Goal: Transaction & Acquisition: Purchase product/service

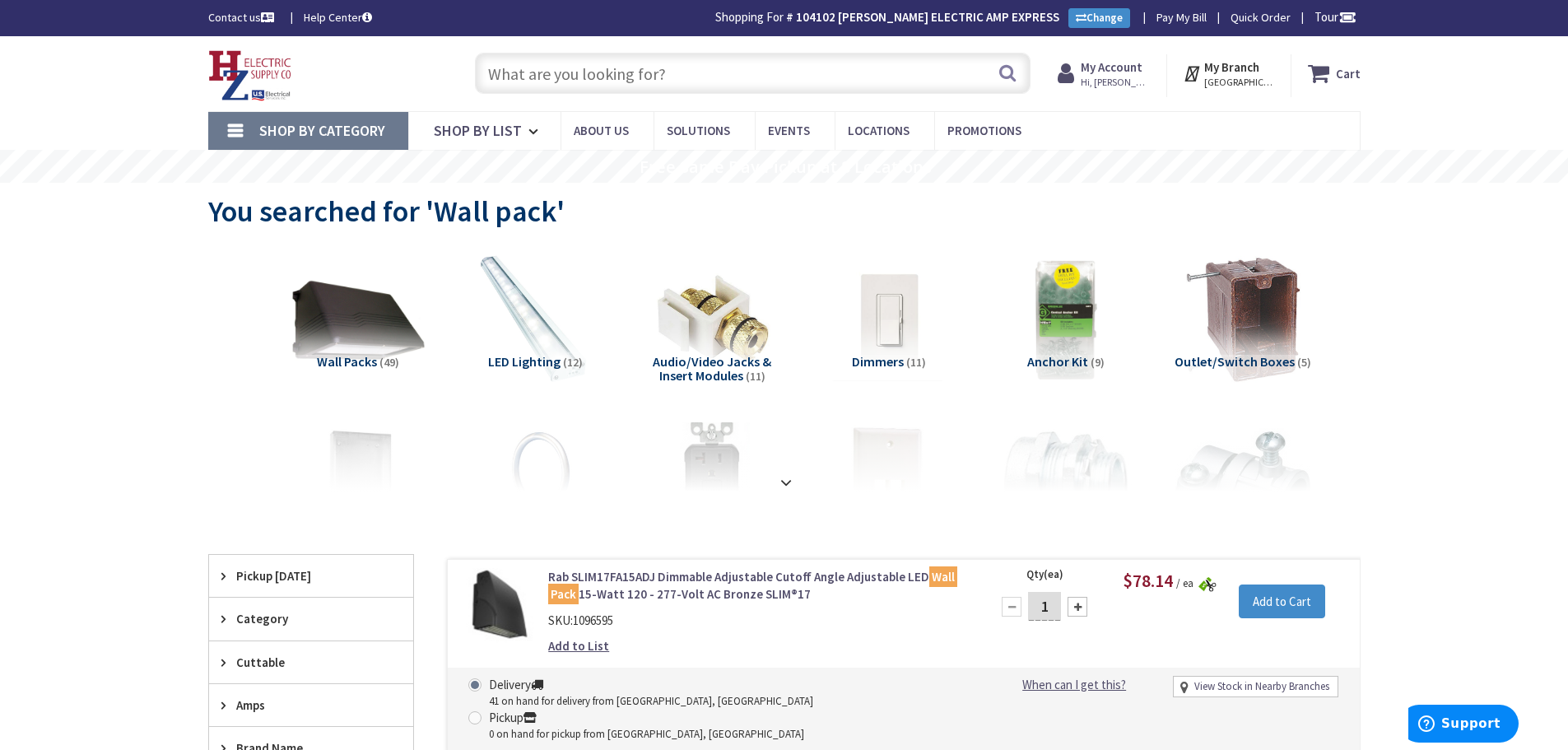
drag, startPoint x: 717, startPoint y: 56, endPoint x: 715, endPoint y: 69, distance: 13.2
click at [716, 56] on input "text" at bounding box center [753, 73] width 556 height 41
type input "#"
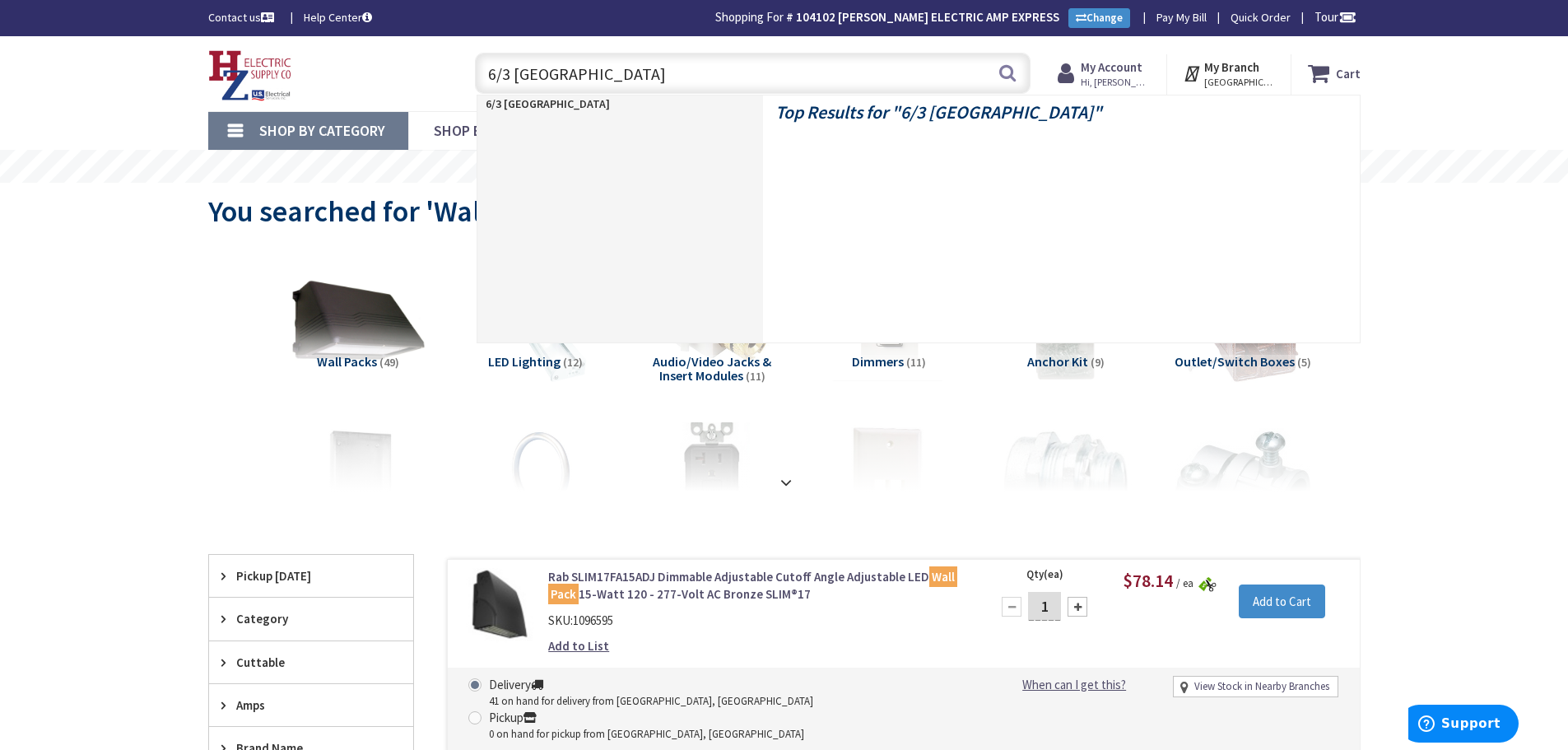
type input "6/3 romex"
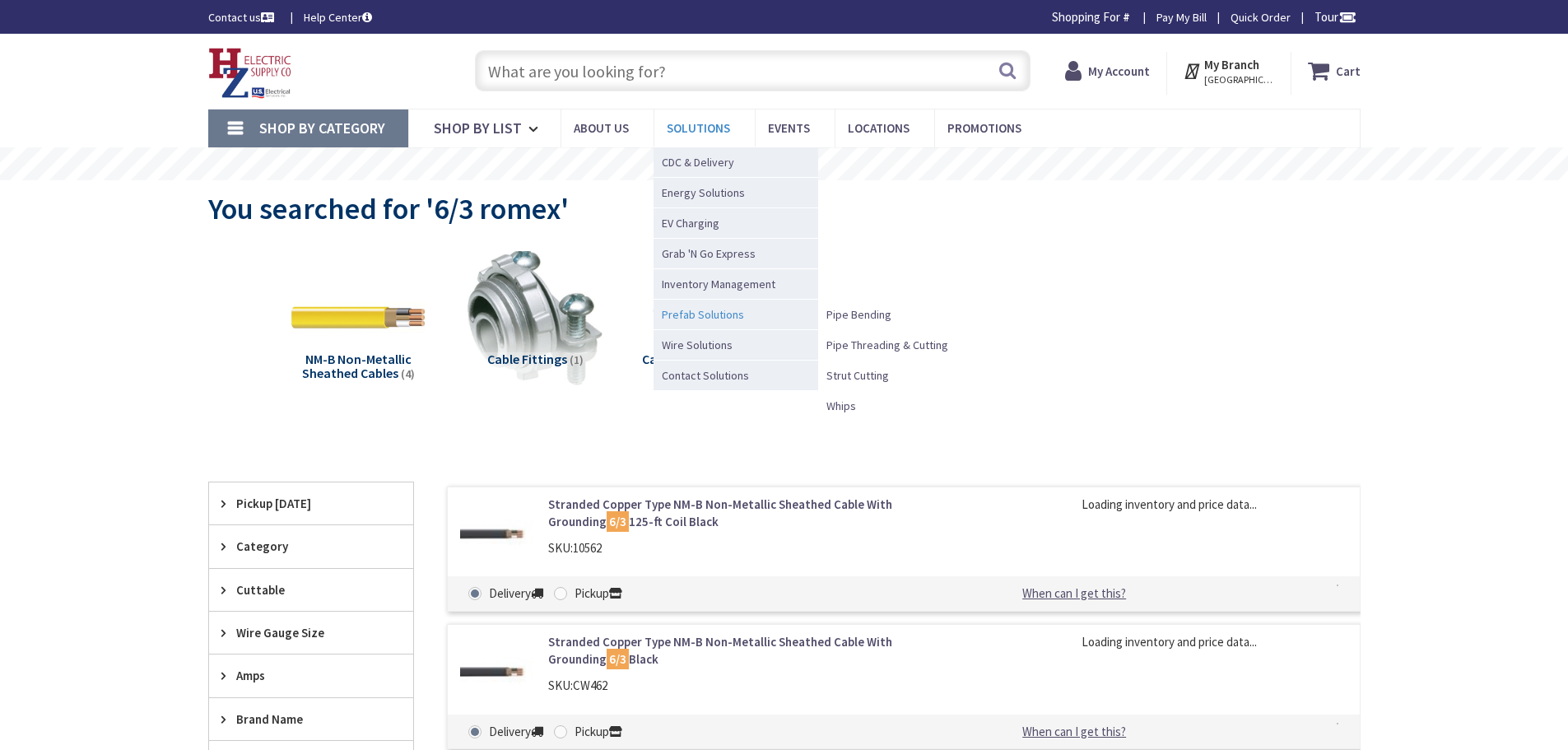
type input "Piper Farm, [STREET_ADDRESS]"
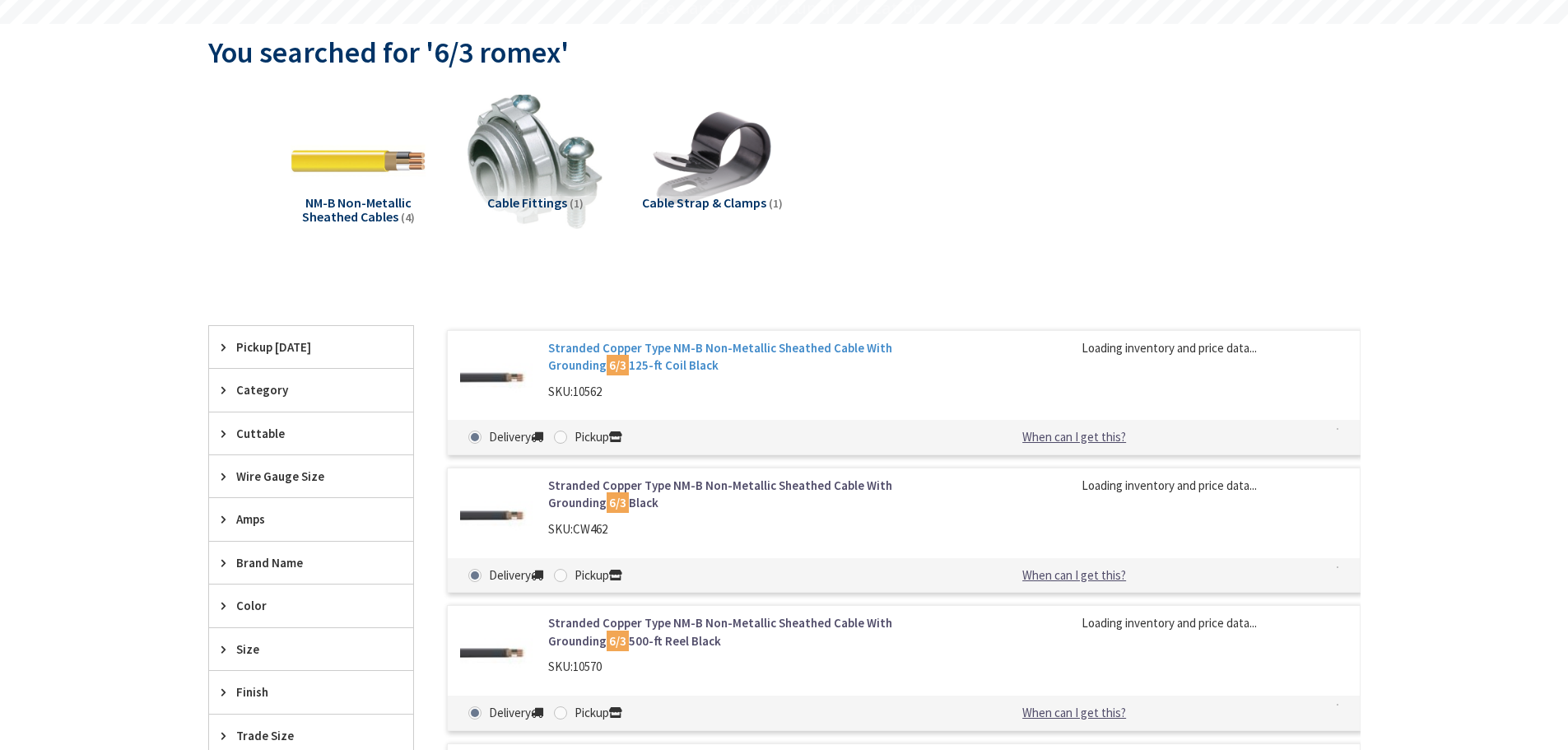
scroll to position [165, 0]
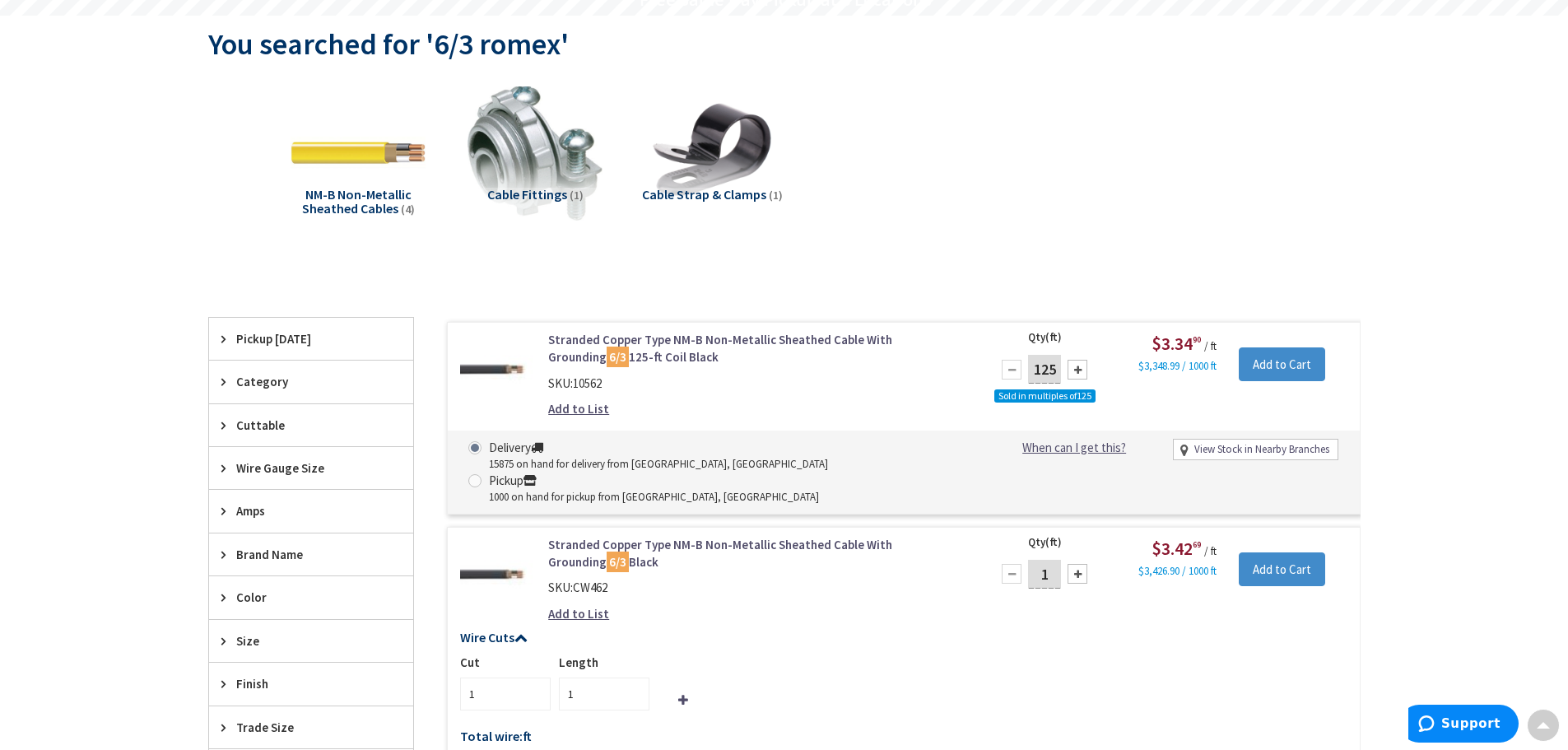
click at [721, 344] on link "Stranded Copper Type NM-B Non-Metallic Sheathed Cable With Grounding 6/3 125-ft…" at bounding box center [758, 348] width 419 height 35
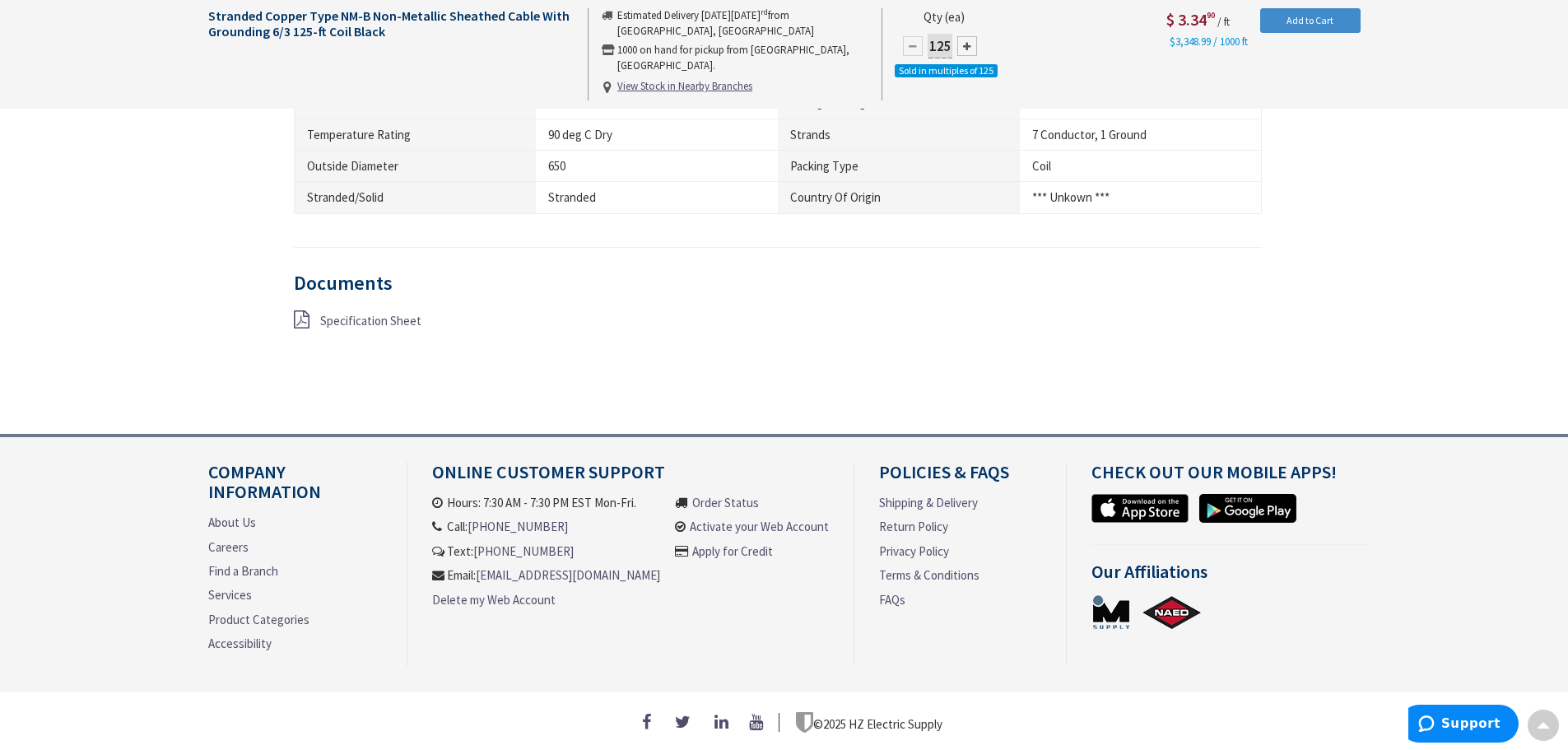
scroll to position [1309, 0]
click at [391, 321] on link "Specification Sheet" at bounding box center [371, 320] width 102 height 17
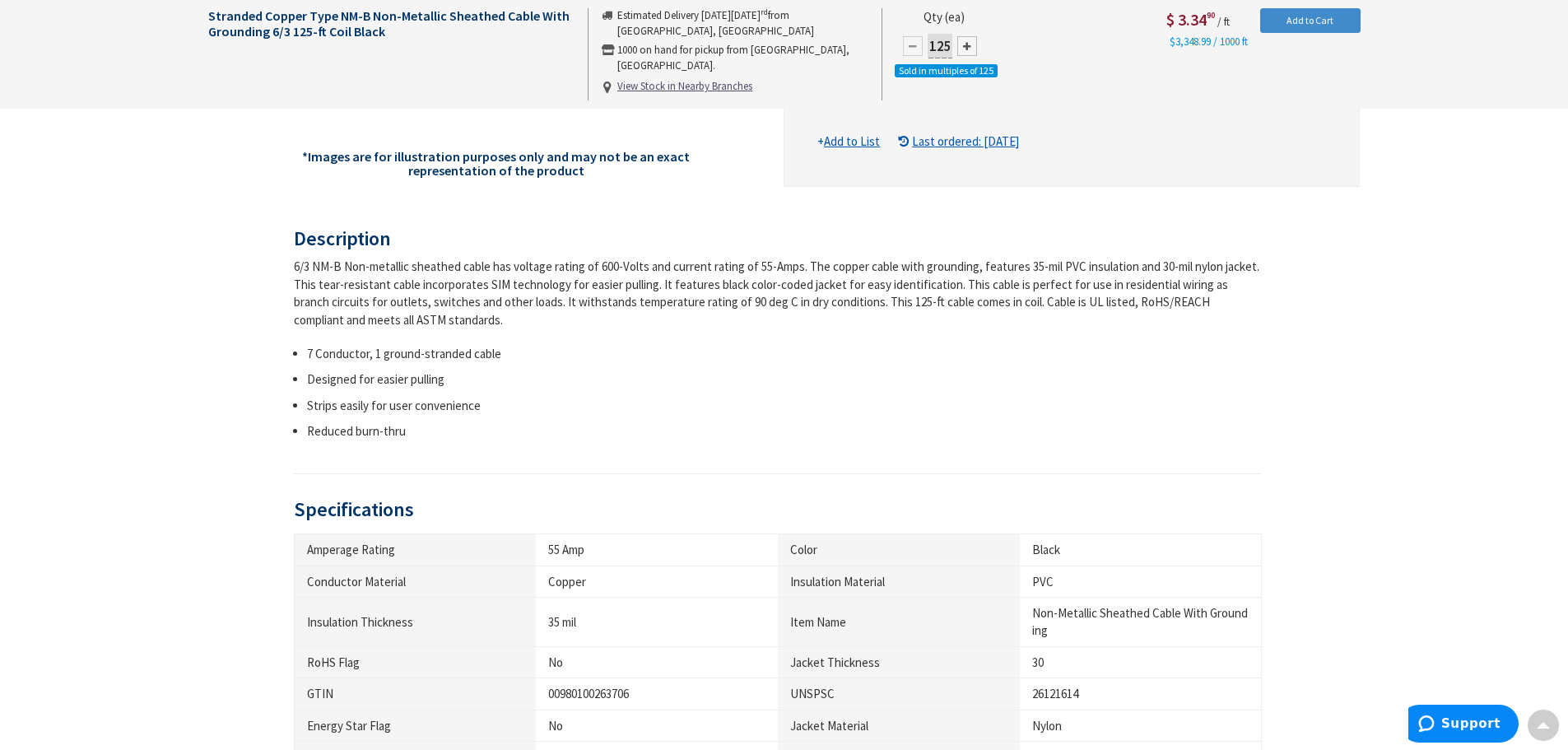
scroll to position [533, 0]
